Goal: Find specific page/section: Find specific page/section

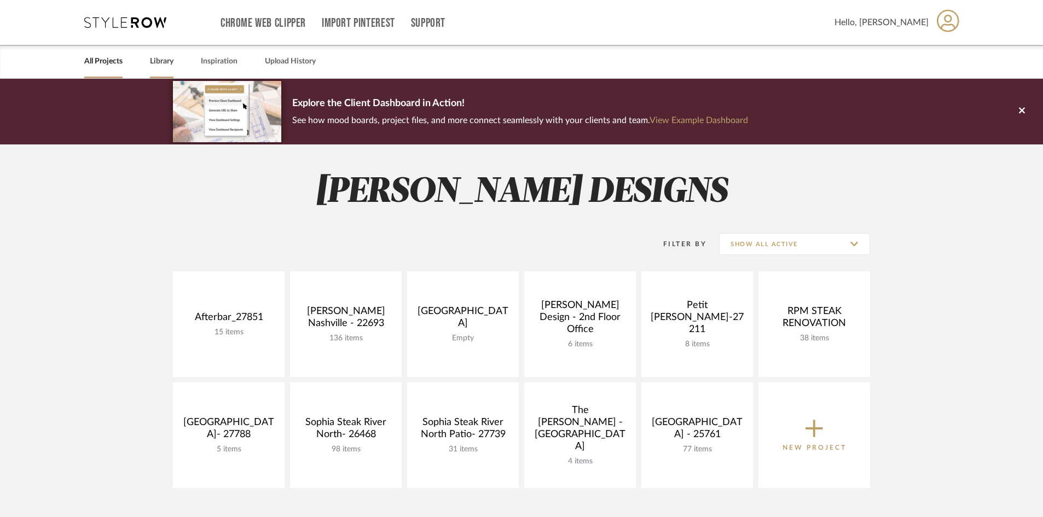
click at [167, 64] on link "Library" at bounding box center [162, 61] width 24 height 15
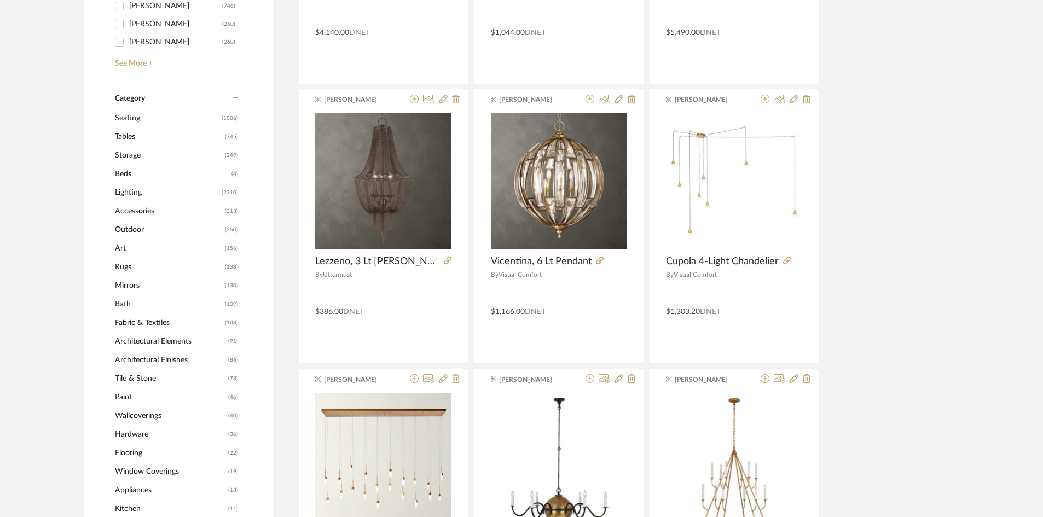
scroll to position [383, 0]
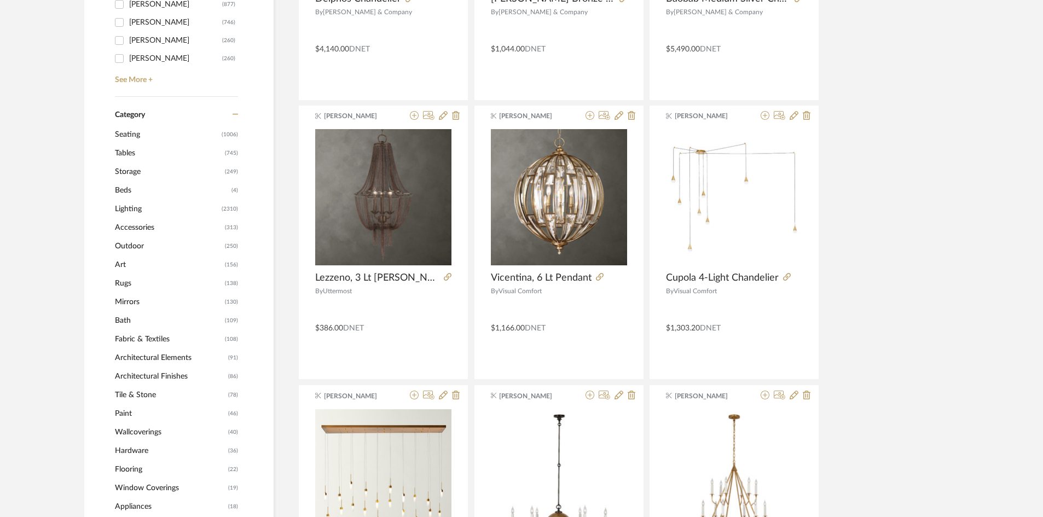
click at [126, 154] on span "Tables" at bounding box center [168, 153] width 107 height 19
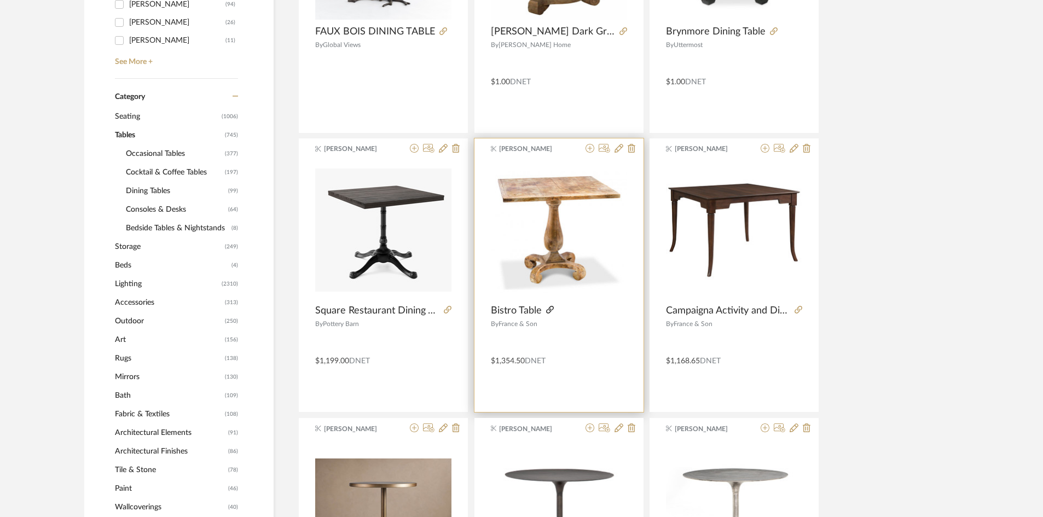
click at [548, 311] on icon at bounding box center [550, 310] width 8 height 8
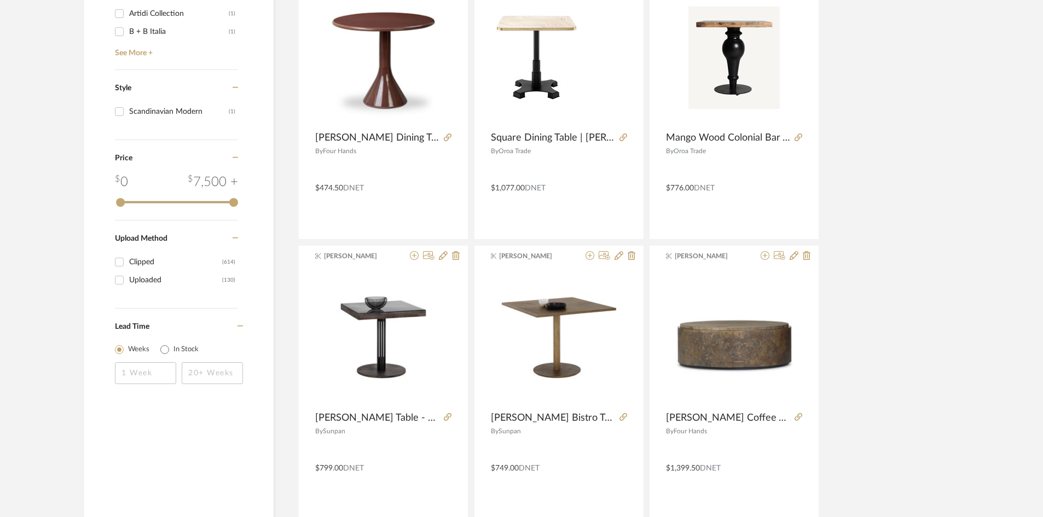
scroll to position [1440, 0]
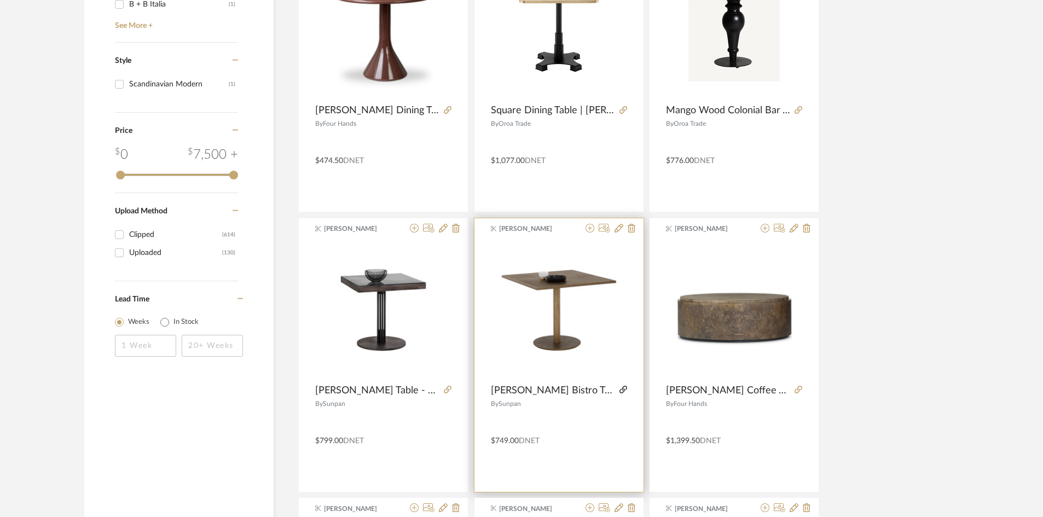
click at [620, 390] on icon at bounding box center [624, 390] width 8 height 8
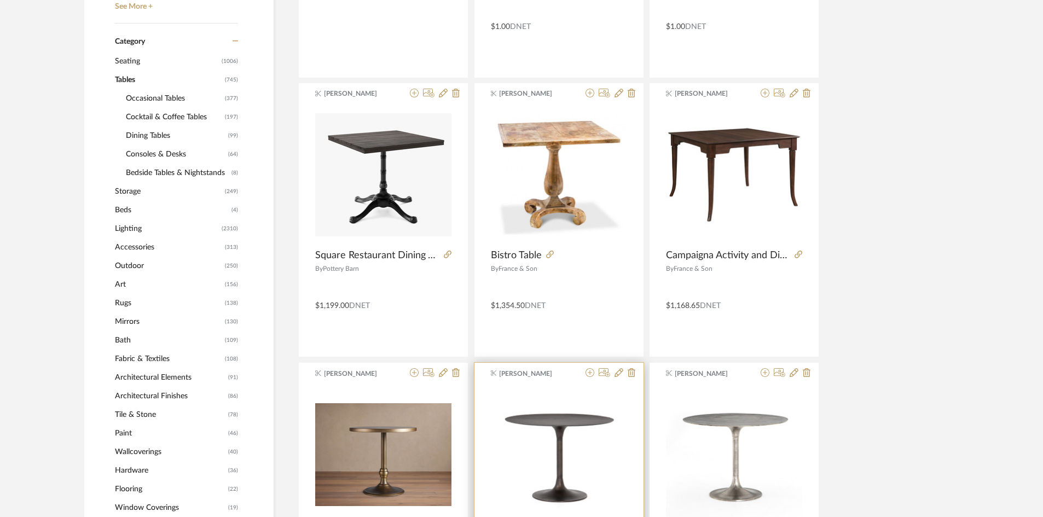
scroll to position [454, 0]
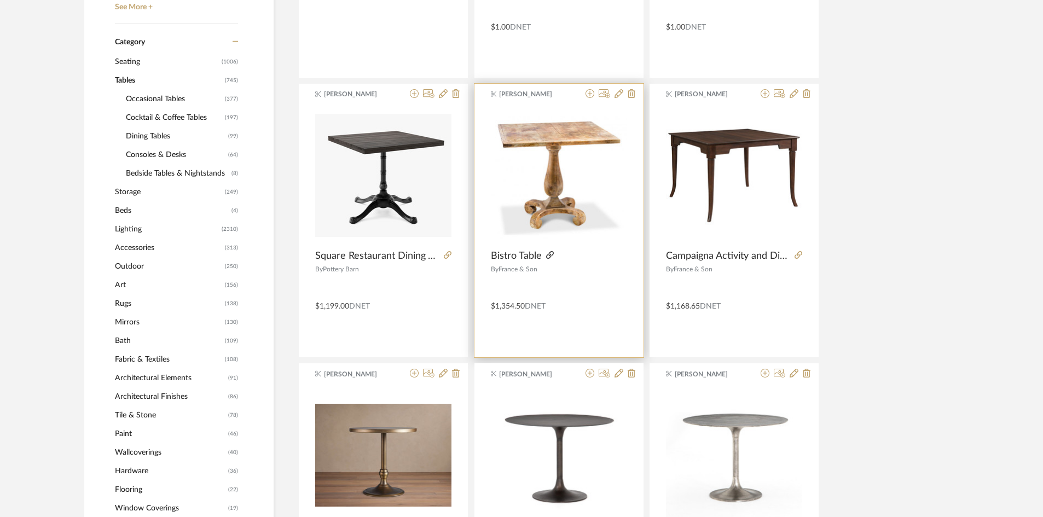
click at [550, 253] on icon at bounding box center [550, 255] width 8 height 8
